Goal: Task Accomplishment & Management: Manage account settings

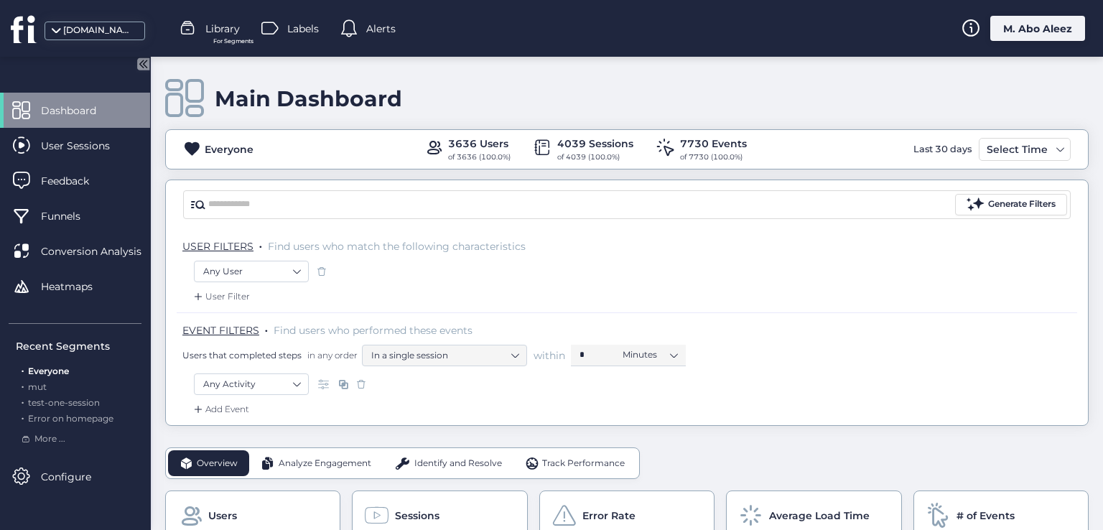
click at [1020, 24] on div "M. Abo Aleez" at bounding box center [1037, 28] width 95 height 25
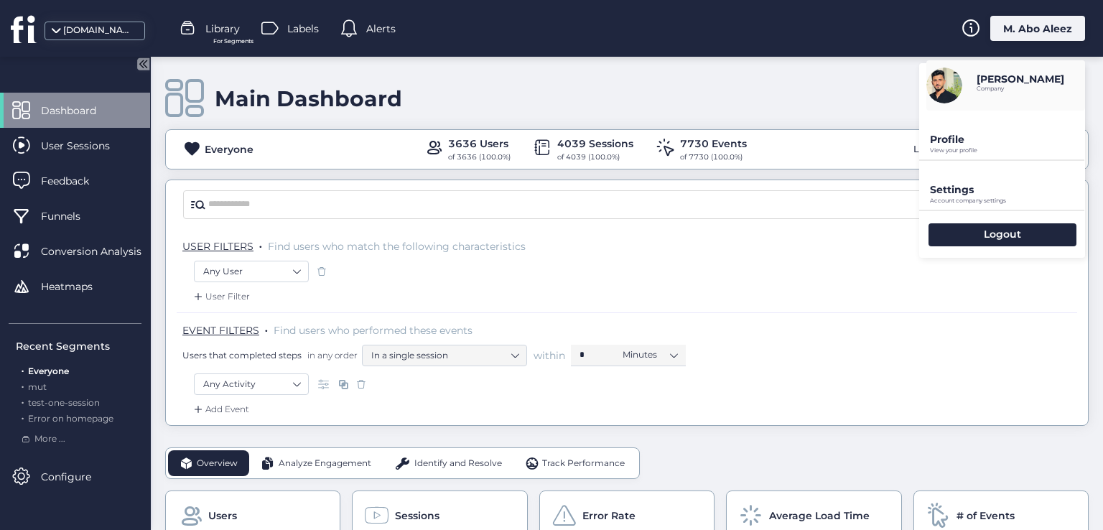
click at [958, 136] on p "Profile" at bounding box center [1007, 139] width 155 height 13
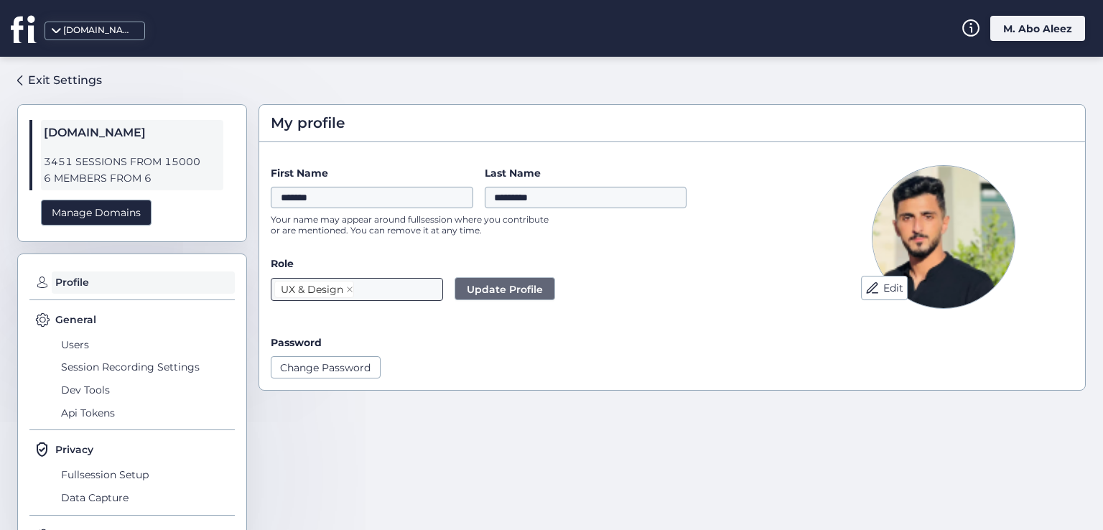
click at [386, 294] on nz-select-top-control "UX & Design" at bounding box center [357, 289] width 172 height 23
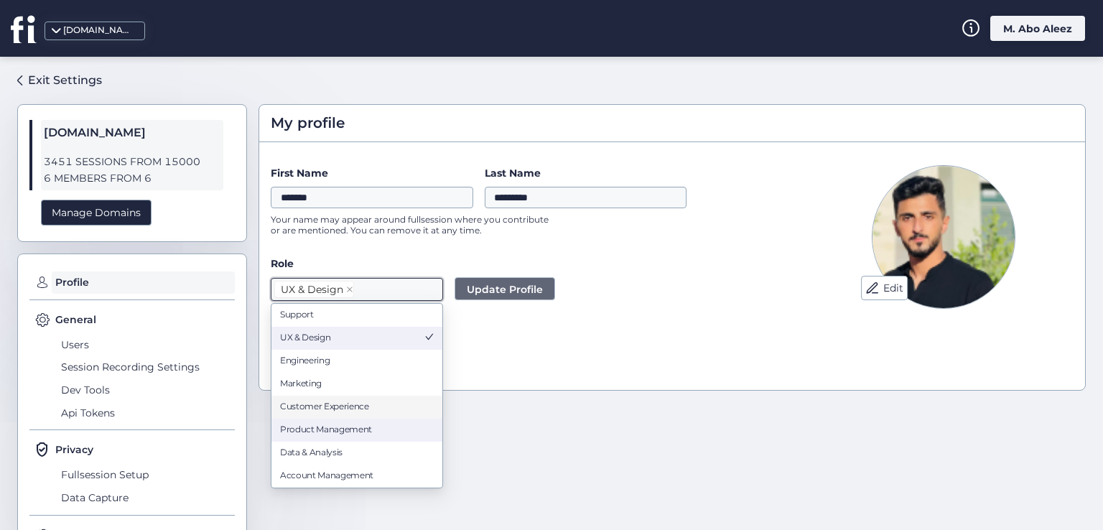
click at [360, 424] on div "Product Management" at bounding box center [357, 431] width 154 height 14
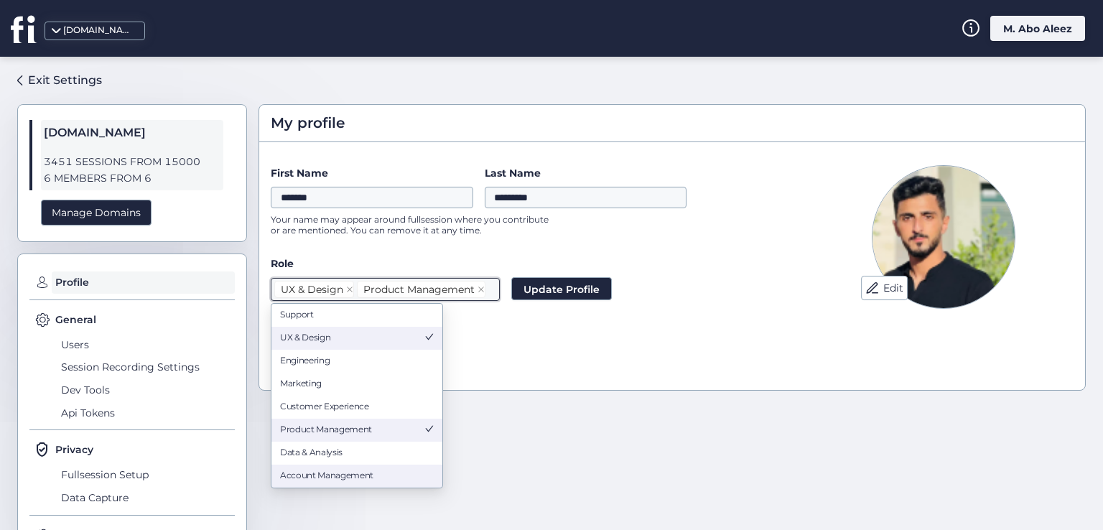
click at [347, 478] on div "Account Management" at bounding box center [357, 477] width 154 height 14
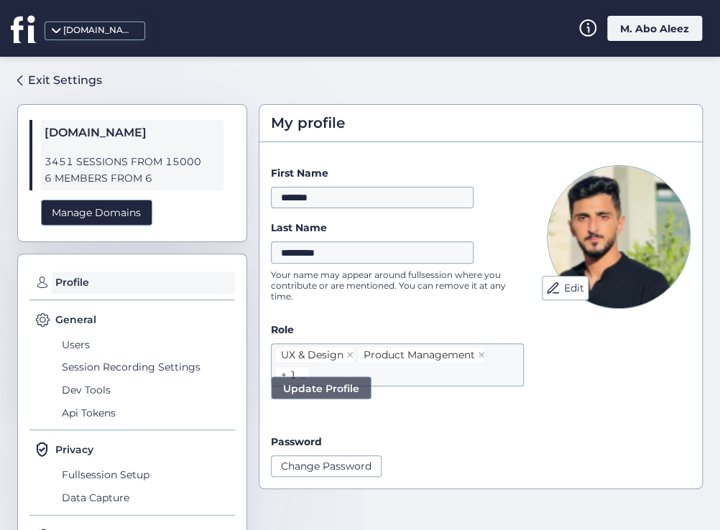
click at [353, 391] on span "Update Profile" at bounding box center [321, 389] width 76 height 16
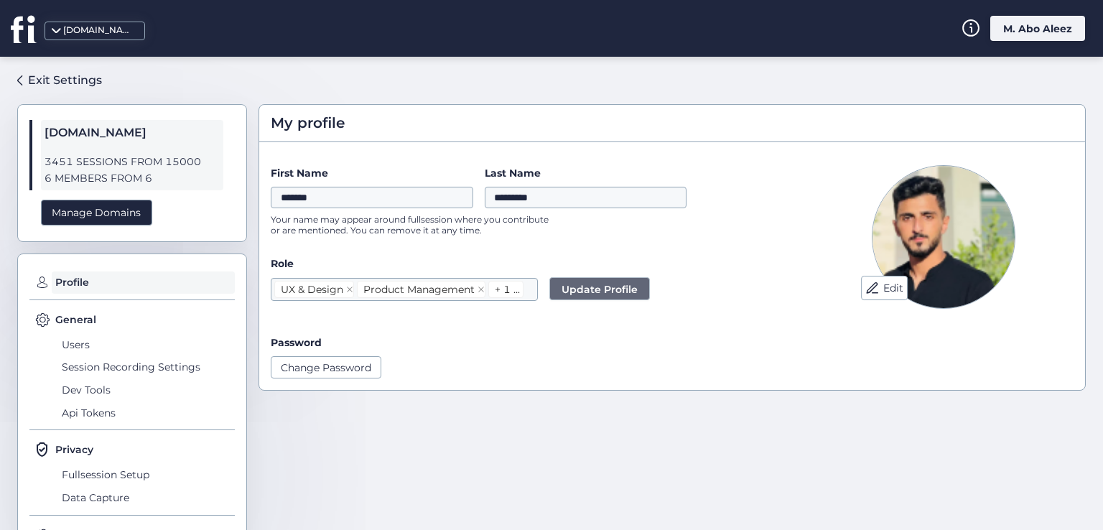
click at [1051, 21] on div "M. Abo Aleez" at bounding box center [1037, 28] width 95 height 25
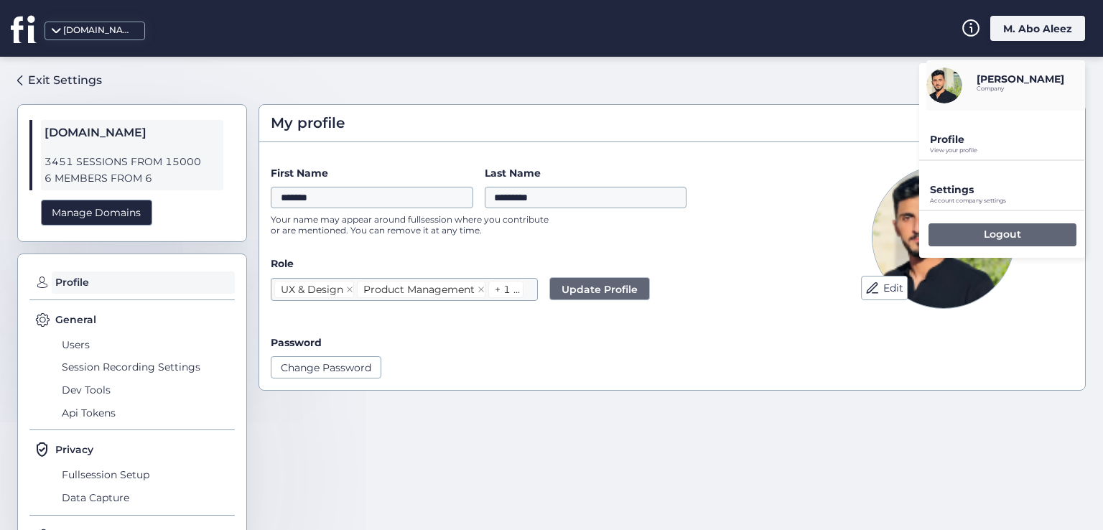
click at [944, 238] on div "Logout" at bounding box center [1002, 234] width 148 height 23
